Goal: Task Accomplishment & Management: Manage account settings

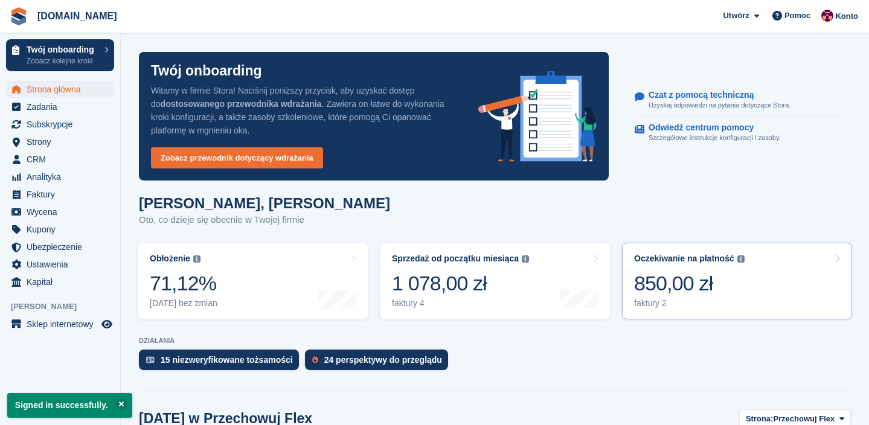
click at [655, 296] on div "Oczekiwanie na płatność Całkowite nierozliczone saldo wszystkich otwartych fakt…" at bounding box center [689, 281] width 110 height 55
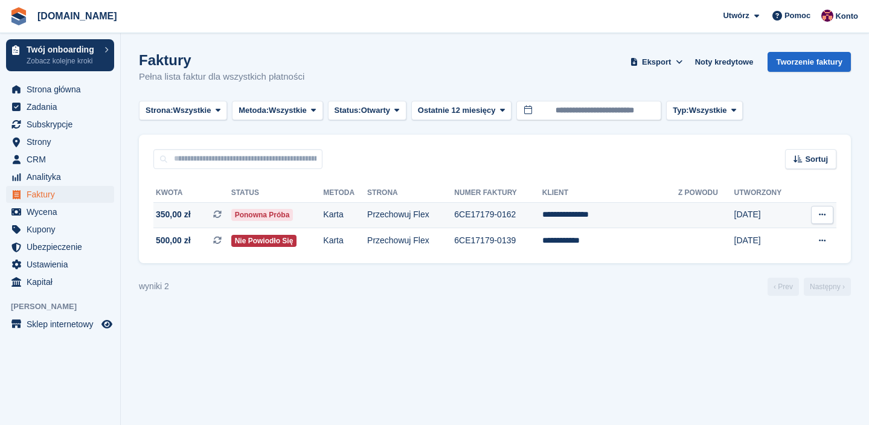
click at [162, 215] on span "350,00 zł" at bounding box center [173, 214] width 35 height 13
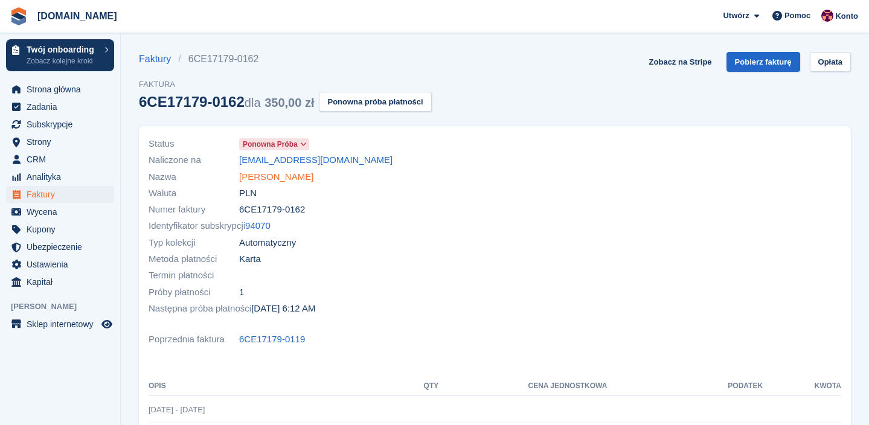
click at [275, 175] on link "Olena Mudrytska" at bounding box center [276, 177] width 74 height 14
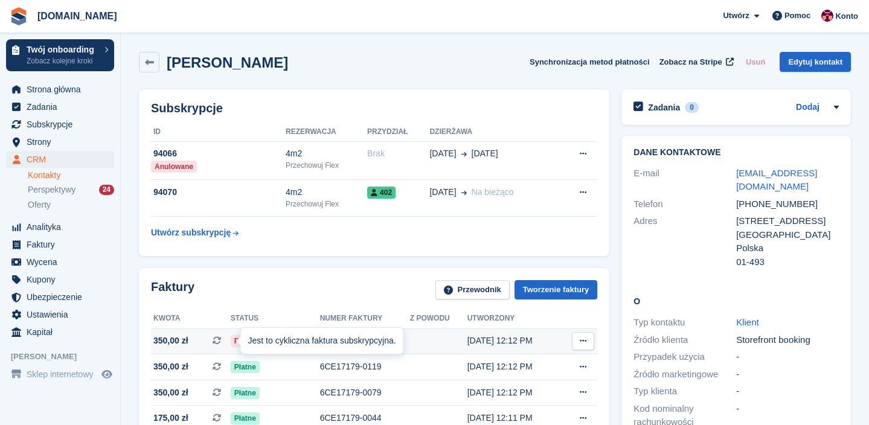
click at [252, 340] on div "Jest to cykliczna faktura subskrypcyjna." at bounding box center [322, 341] width 162 height 27
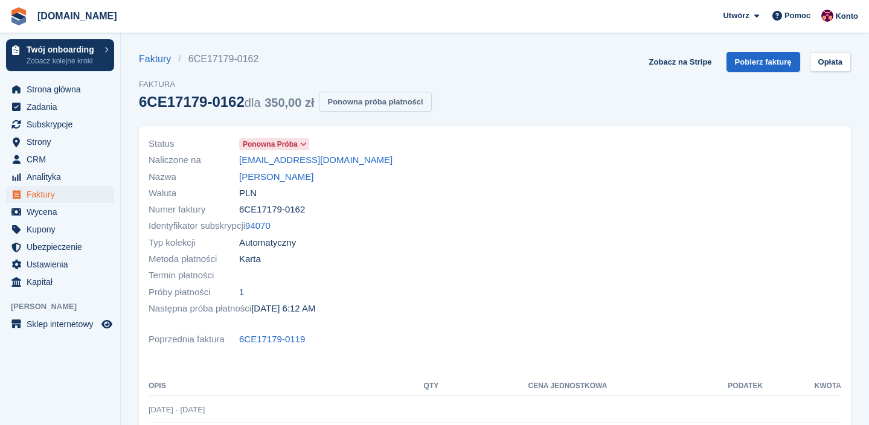
click at [343, 99] on button "Ponowna próba płatności" at bounding box center [375, 102] width 112 height 20
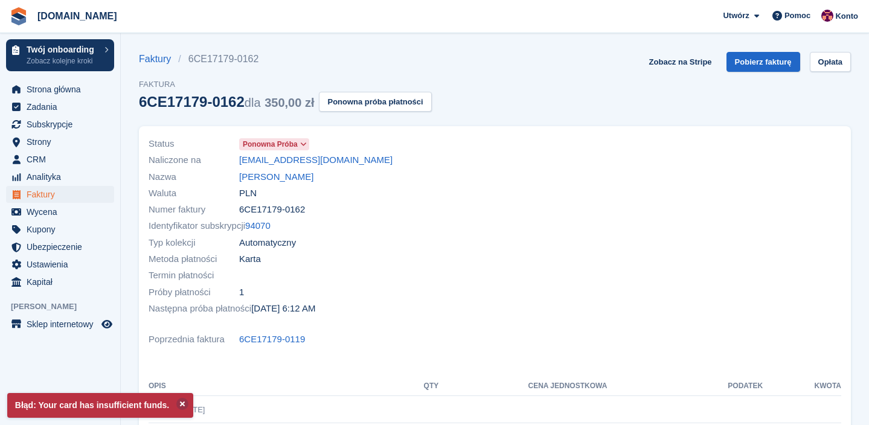
click at [69, 78] on div "Strona główna Zadania Subskrypcje Subskrypcje Subskrypcje Wzrost cen NOWOŚĆ Wzr…" at bounding box center [60, 183] width 120 height 215
click at [65, 85] on span "Strona główna" at bounding box center [63, 89] width 72 height 17
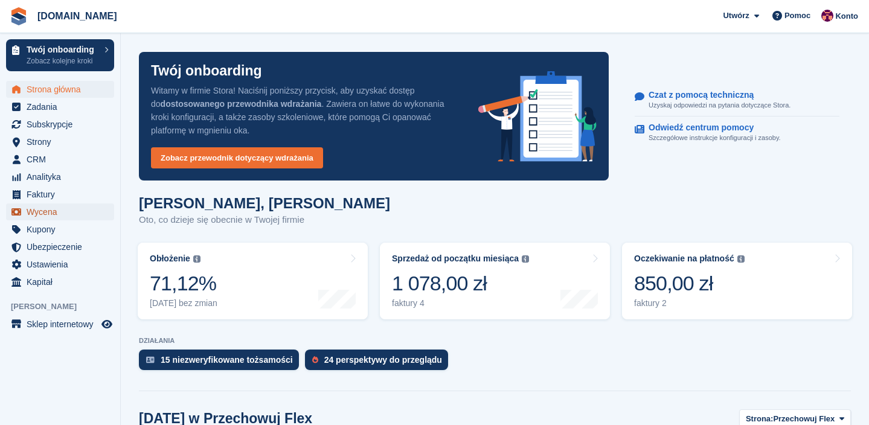
click at [56, 217] on span "Wycena" at bounding box center [63, 211] width 72 height 17
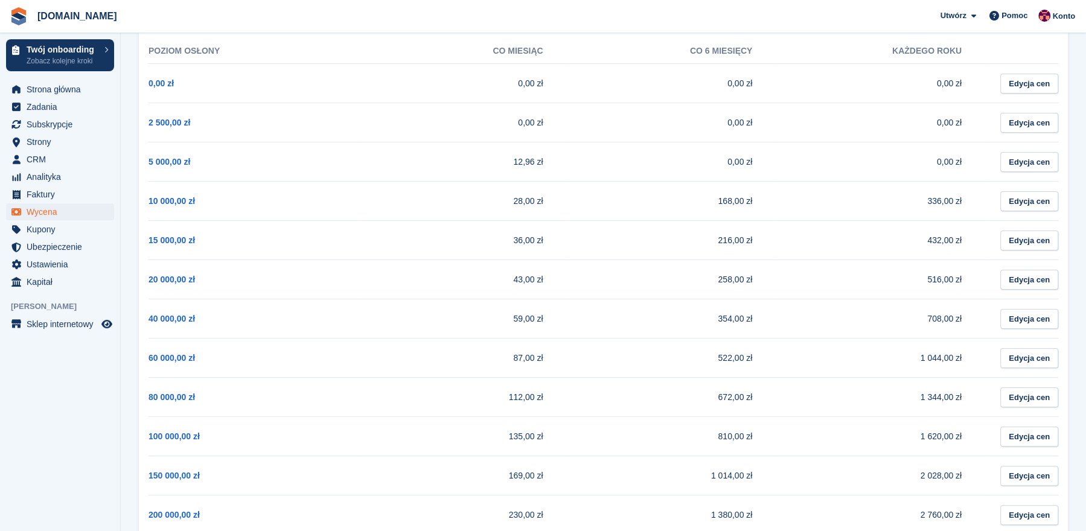
scroll to position [117, 0]
